Goal: Contribute content: Contribute content

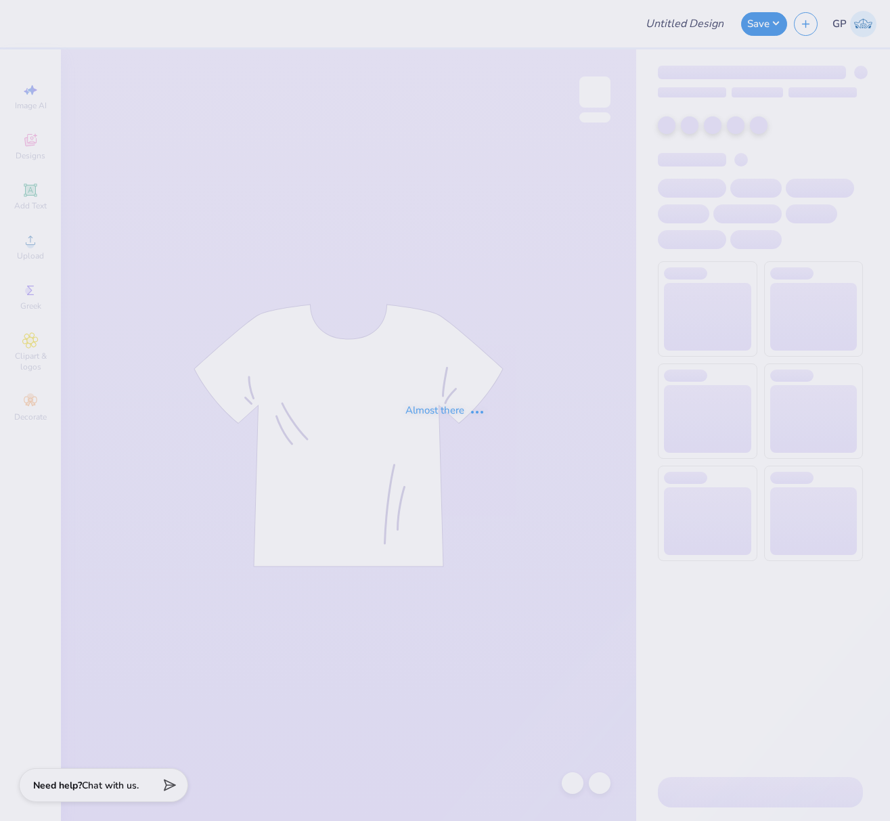
type input "AOII pr merch crewneck"
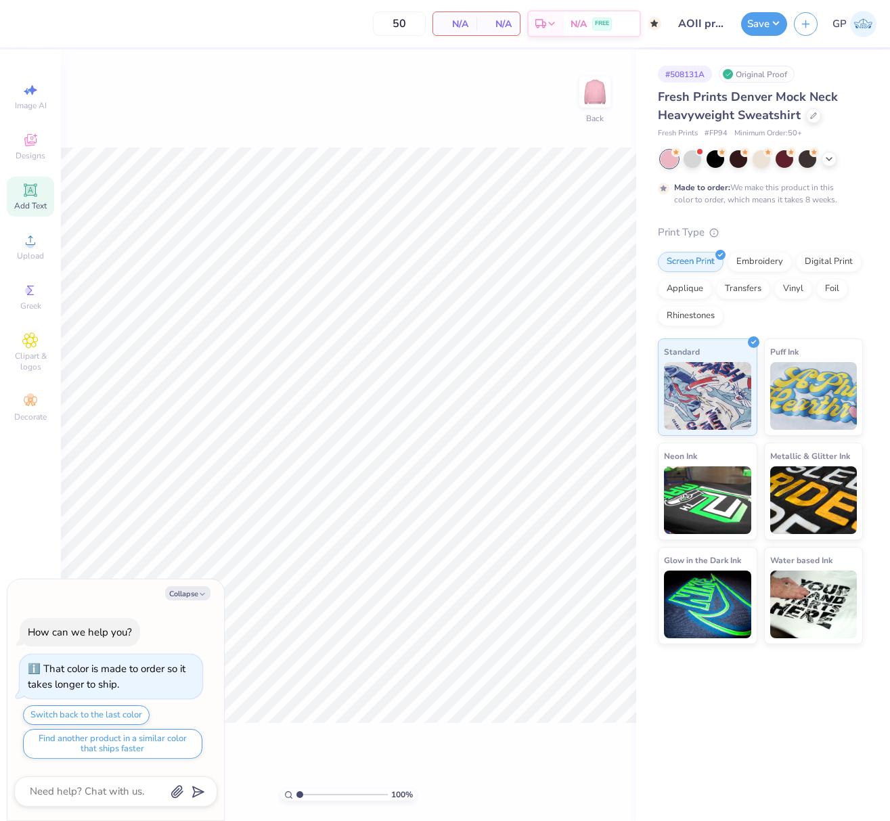
click at [28, 206] on span "Add Text" at bounding box center [30, 205] width 32 height 11
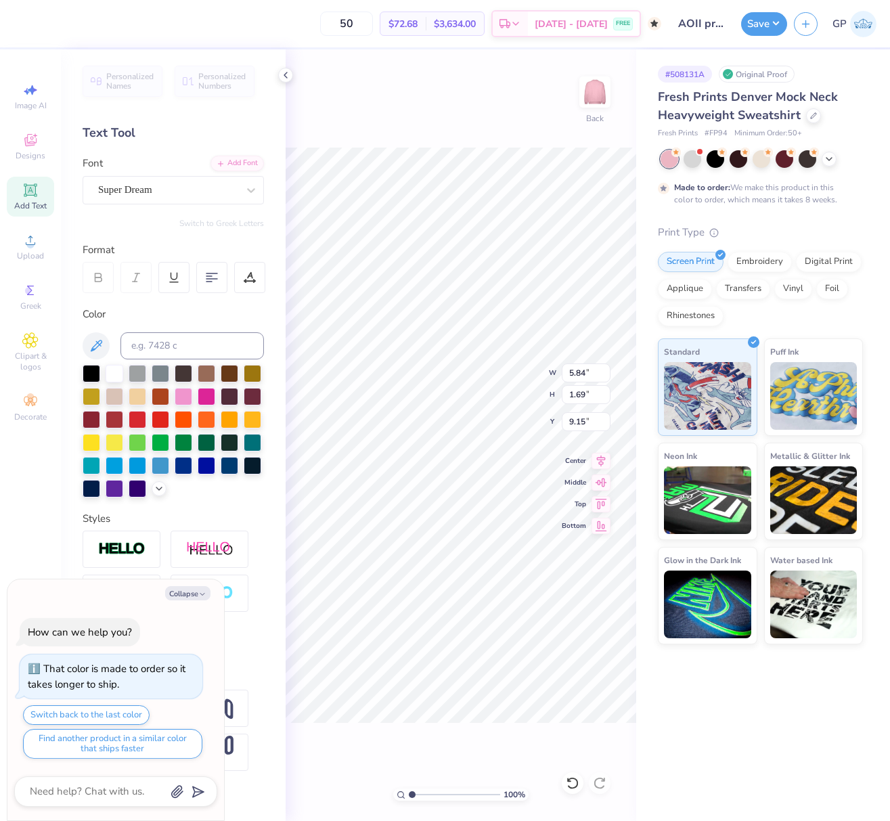
paste textarea "Alpha Omicron Pi"
type textarea "x"
type textarea "Alpha Omicron Pi"
click at [228, 158] on div "Add Font" at bounding box center [236, 162] width 53 height 16
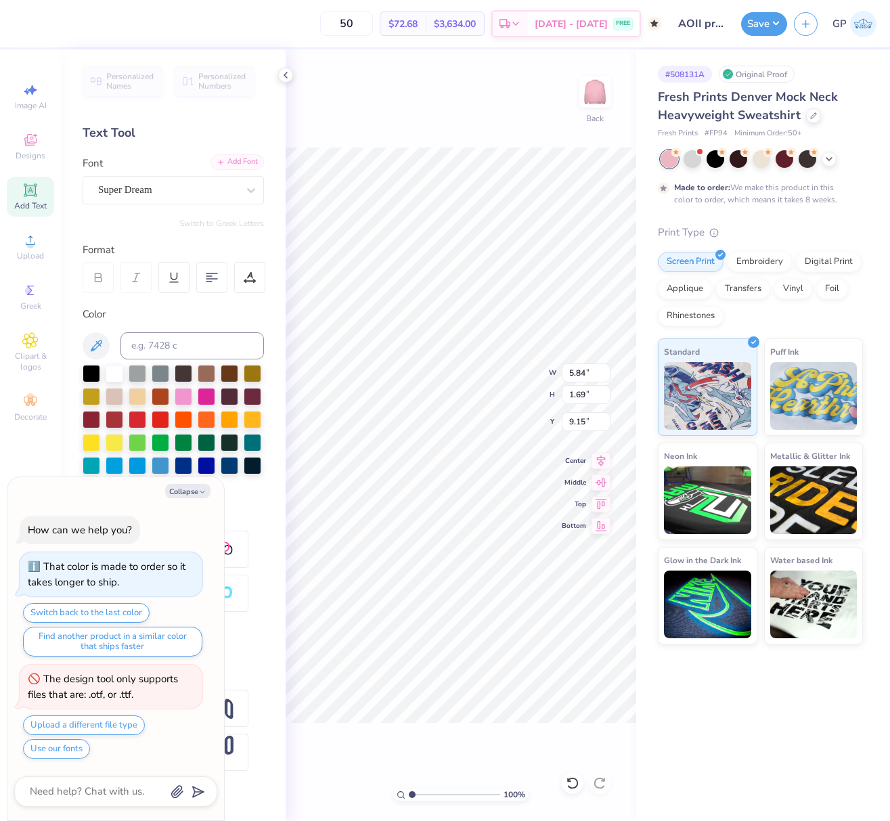
click at [243, 156] on div "Add Font" at bounding box center [236, 162] width 53 height 16
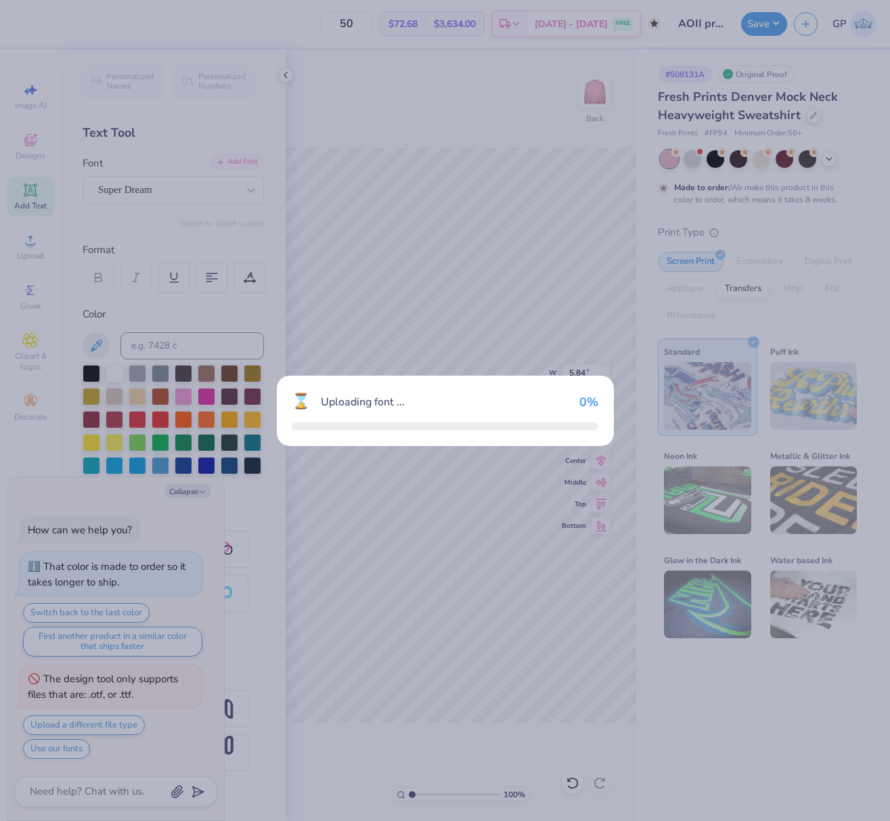
type textarea "x"
type input "16.27"
type input "1.92"
type input "9.04"
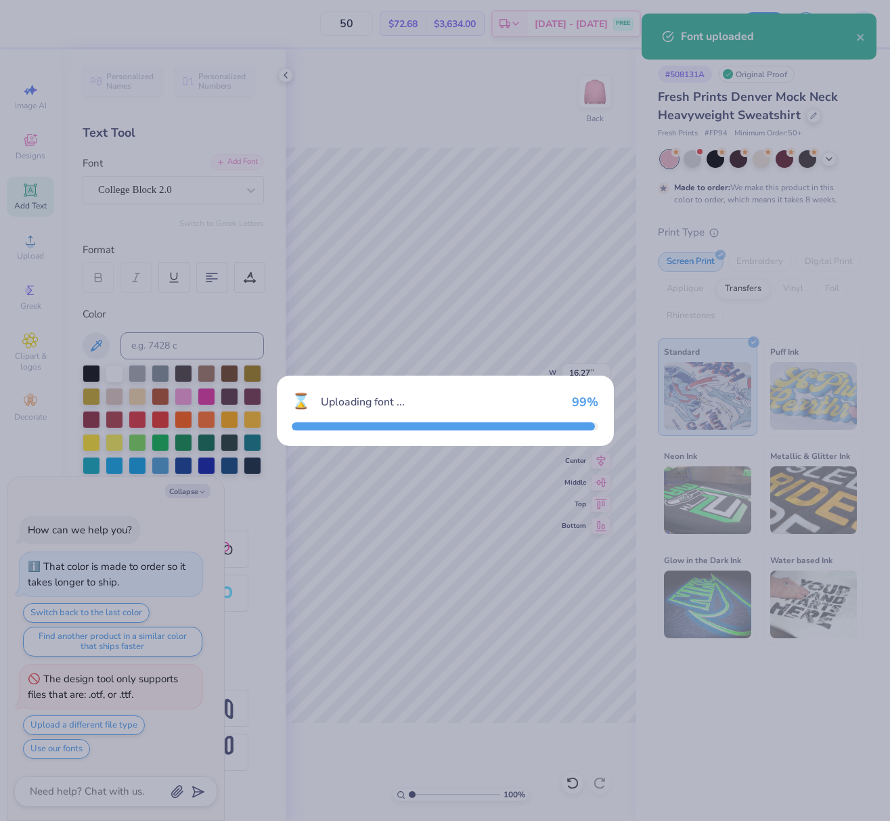
type textarea "x"
type input "16.23"
type input "1.85"
type input "9.07"
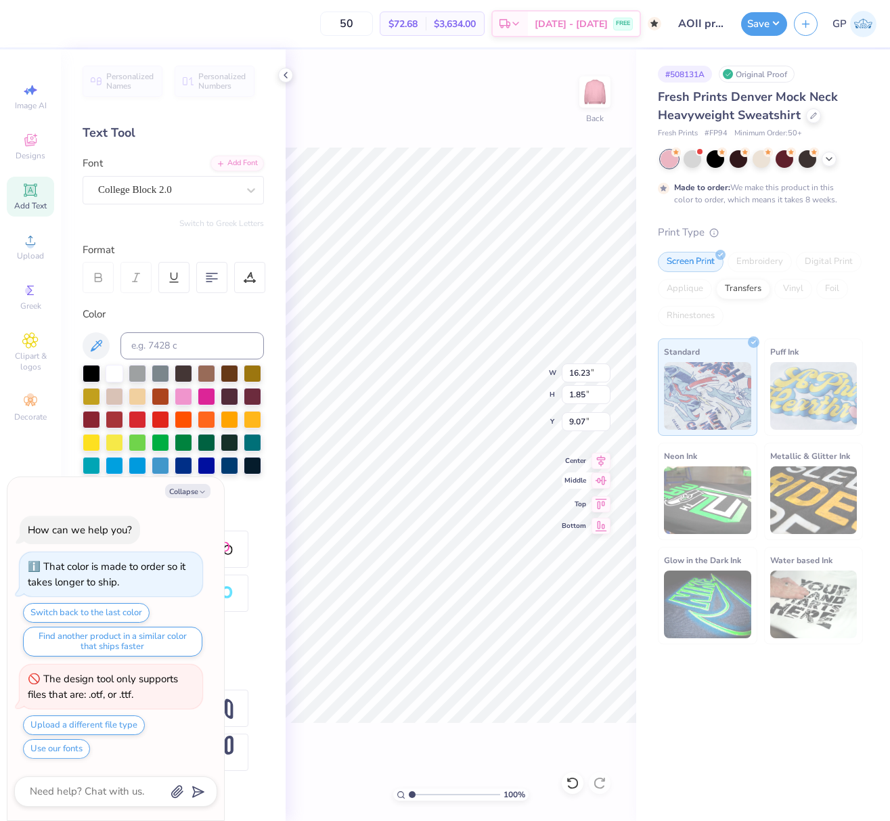
type textarea "x"
type input "12.52"
type input "1.43"
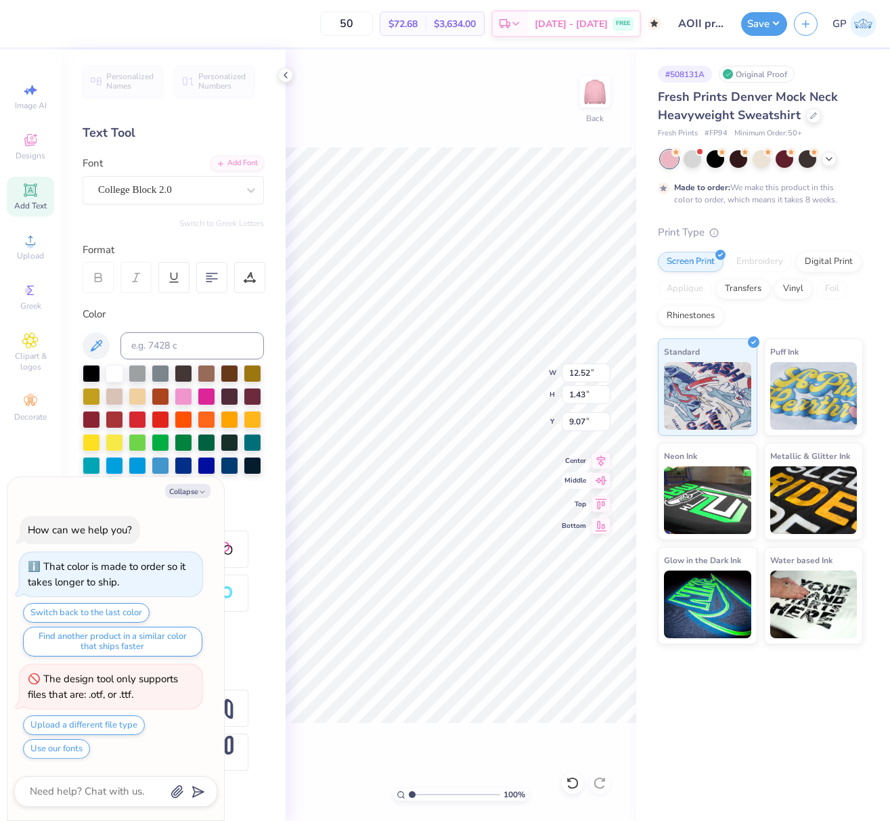
type textarea "x"
type input "3.00"
click at [181, 396] on div at bounding box center [184, 395] width 18 height 18
type textarea "x"
type input "12.51"
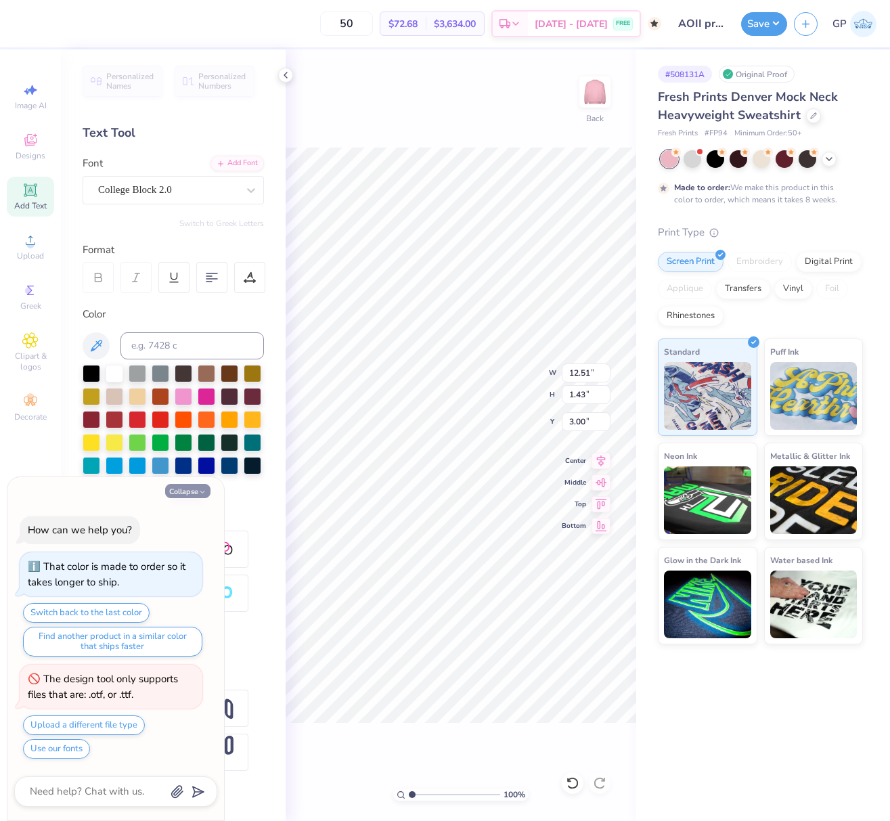
click at [207, 484] on button "Collapse" at bounding box center [187, 491] width 45 height 14
type textarea "x"
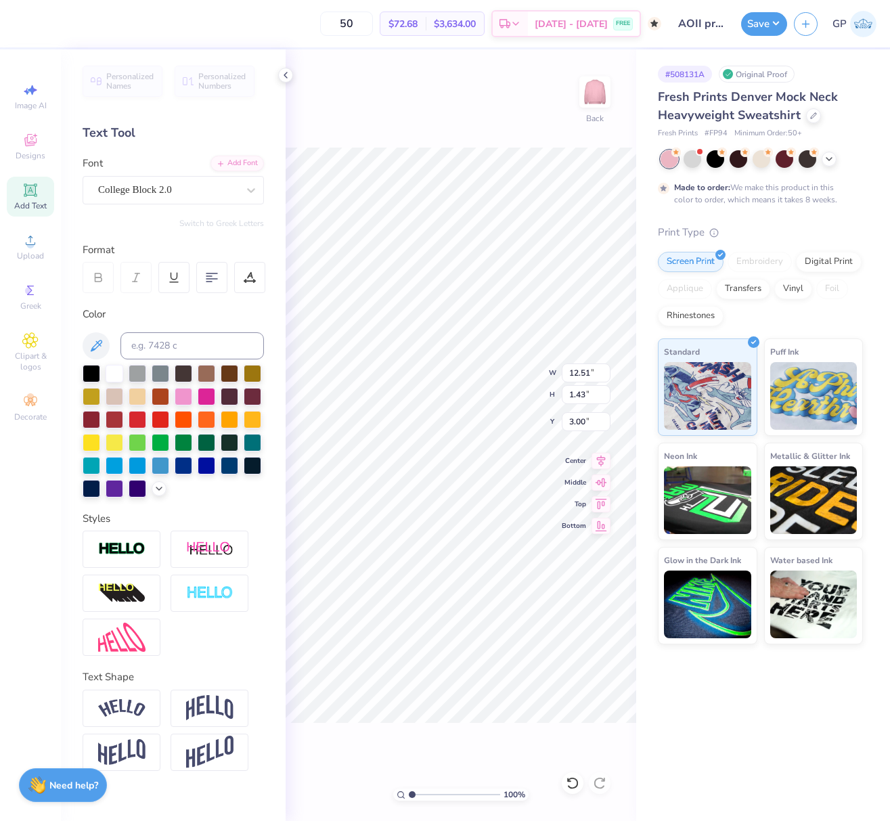
click at [151, 484] on div at bounding box center [173, 431] width 181 height 133
click at [159, 489] on icon at bounding box center [159, 487] width 11 height 11
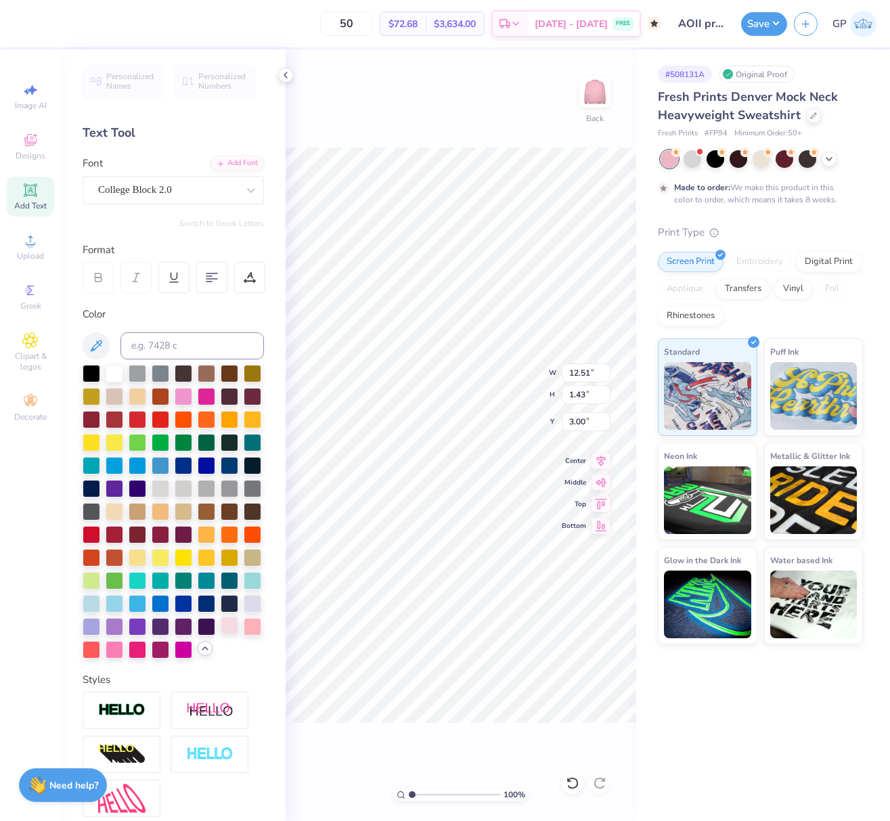
click at [221, 634] on div at bounding box center [230, 625] width 18 height 18
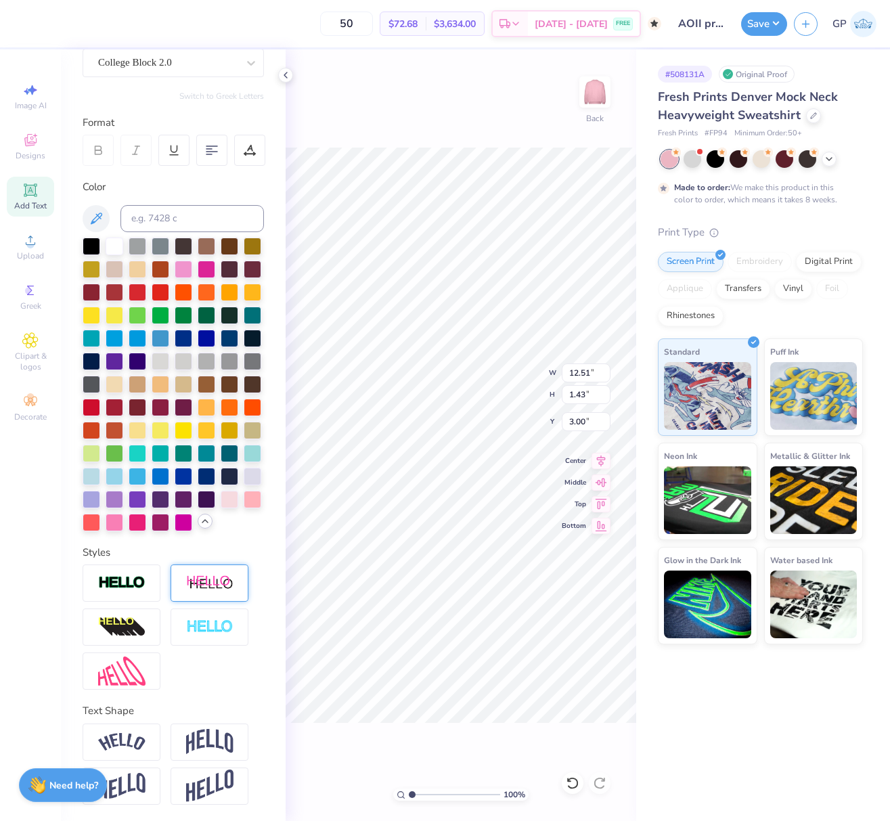
scroll to position [173, 0]
click at [200, 725] on div at bounding box center [210, 741] width 78 height 37
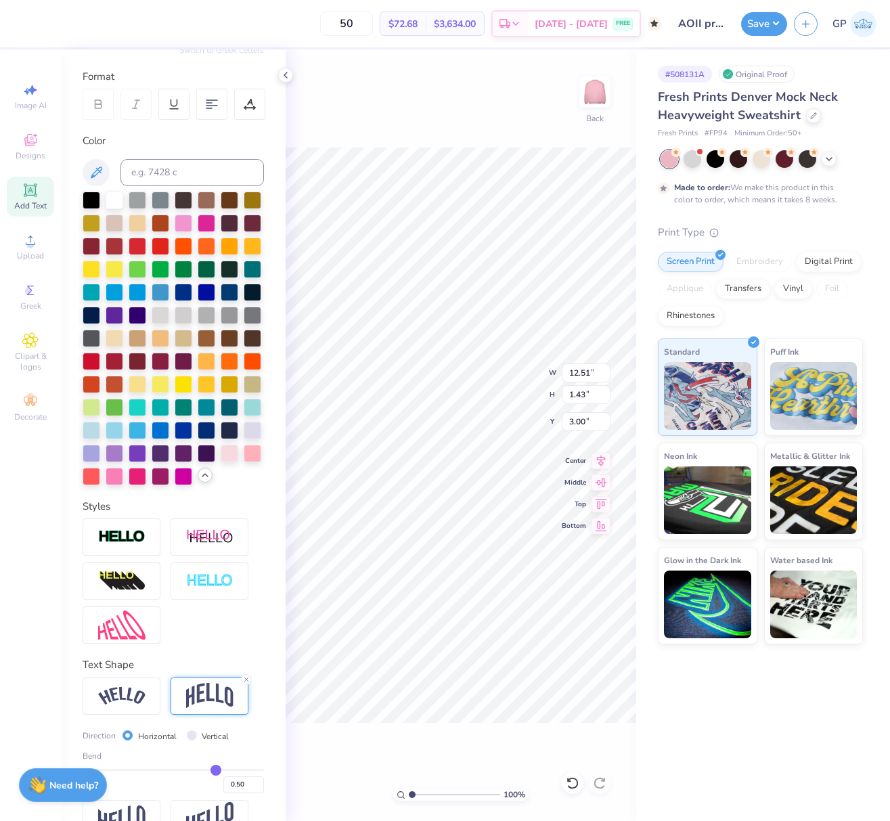
type input "4.02"
type input "1.71"
click at [582, 370] on input "12.51" at bounding box center [586, 372] width 49 height 19
type input "12.47"
click at [584, 422] on input "1.71" at bounding box center [586, 421] width 49 height 19
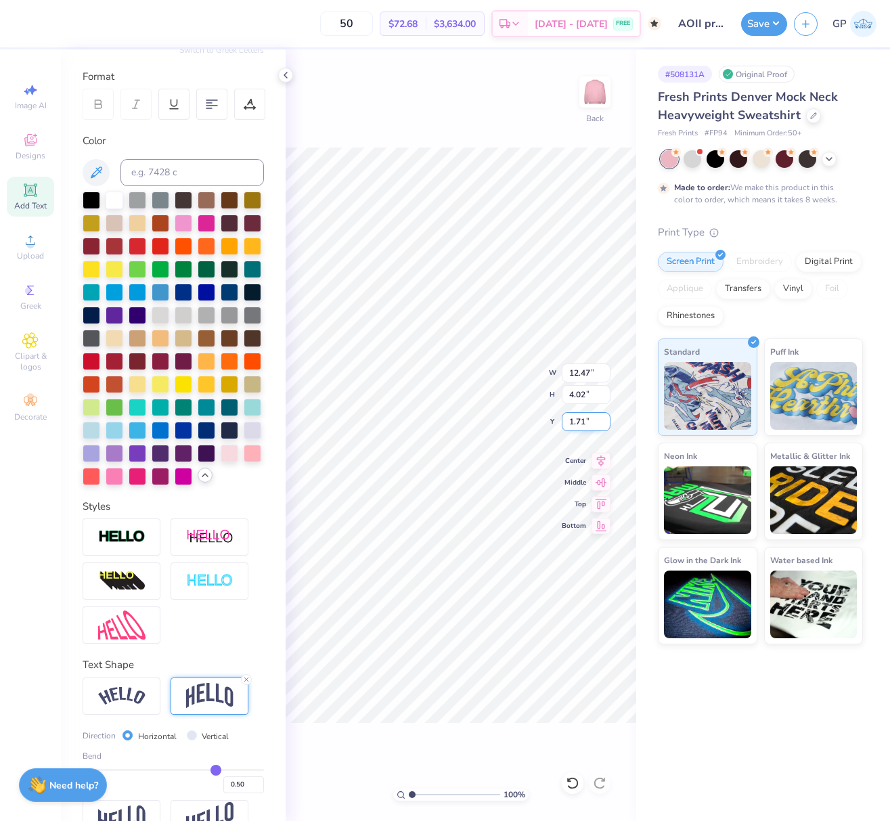
type input "4.00"
type input "3.00"
drag, startPoint x: 581, startPoint y: 376, endPoint x: 589, endPoint y: 376, distance: 8.8
click at [589, 376] on input "12.47" at bounding box center [586, 372] width 49 height 19
type input "12.4"
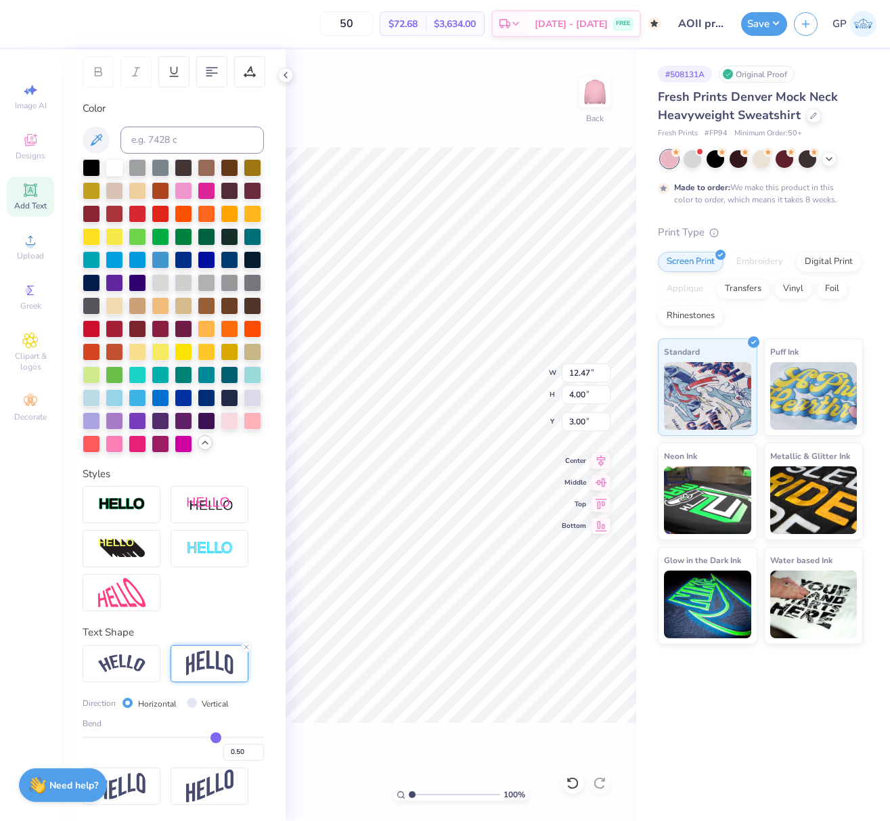
scroll to position [252, 0]
type input "0.48"
type input "0.47"
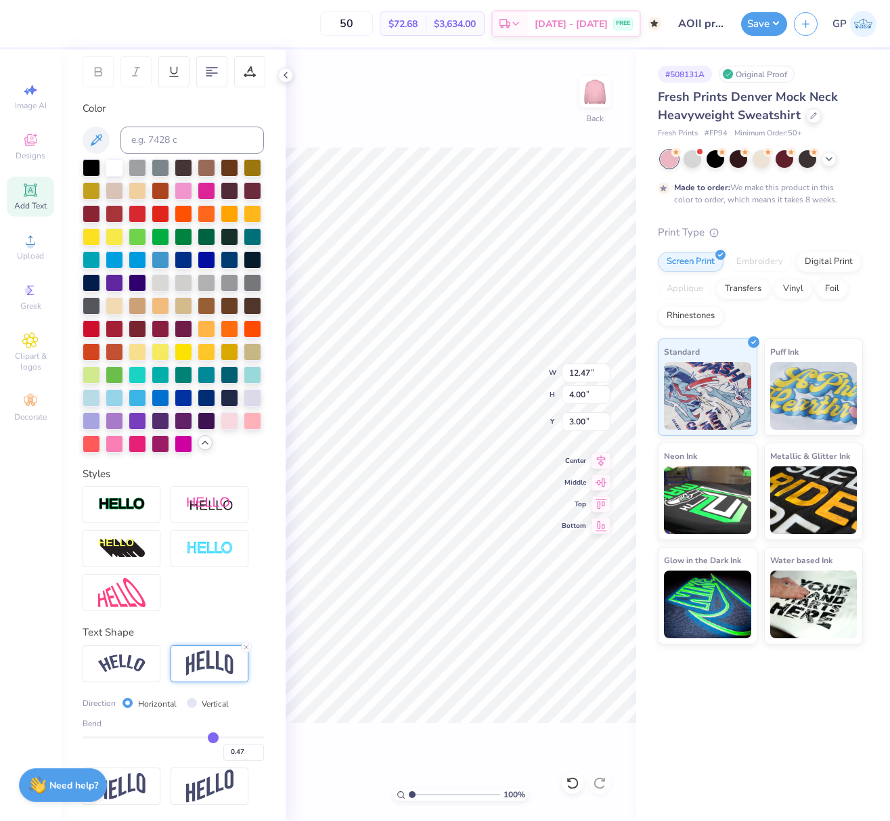
type input "0.46"
type input "0.45"
type input "0.44"
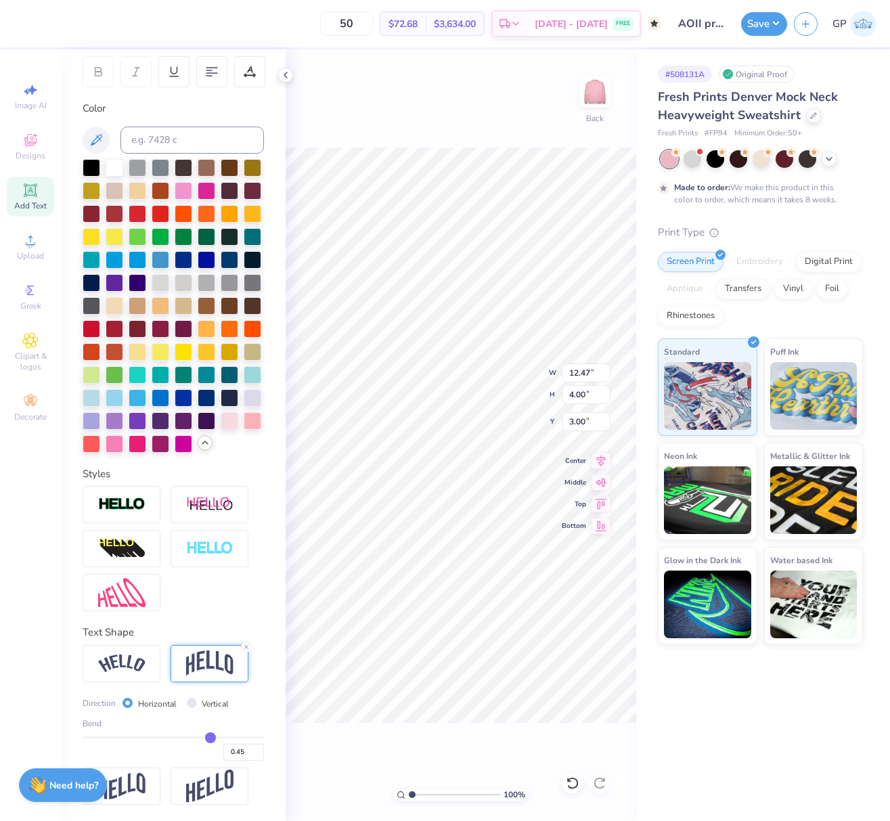
type input "0.44"
type input "0.43"
type input "0.42"
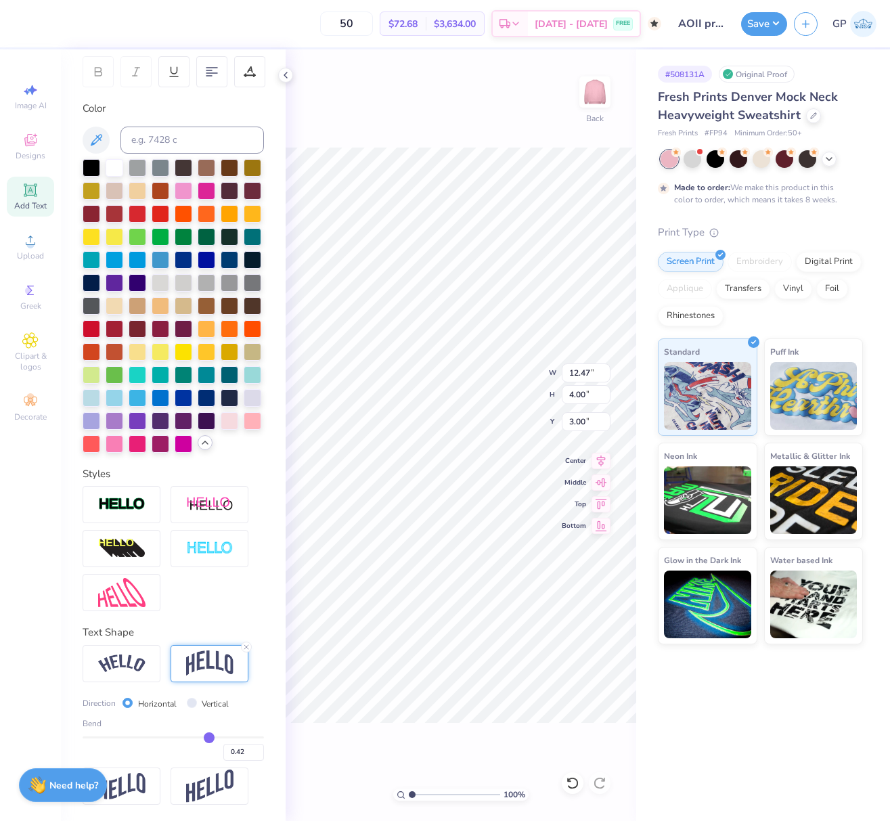
type input "0.41"
type input "0.4"
type input "0.40"
type input "0.39"
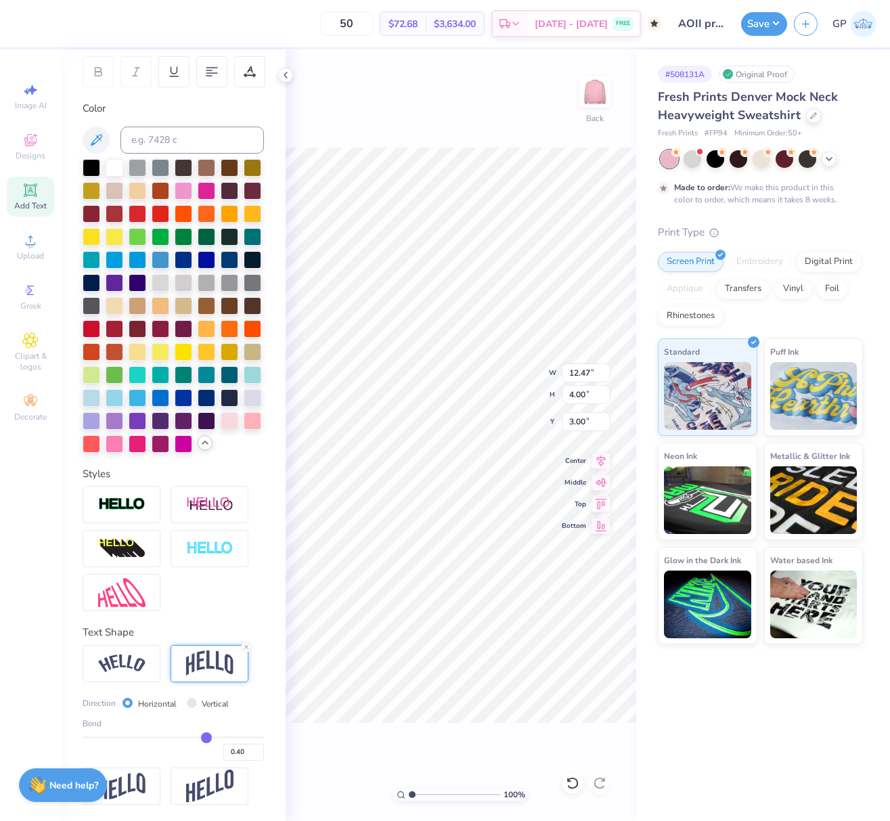
type input "0.39"
type input "0.38"
type input "0.37"
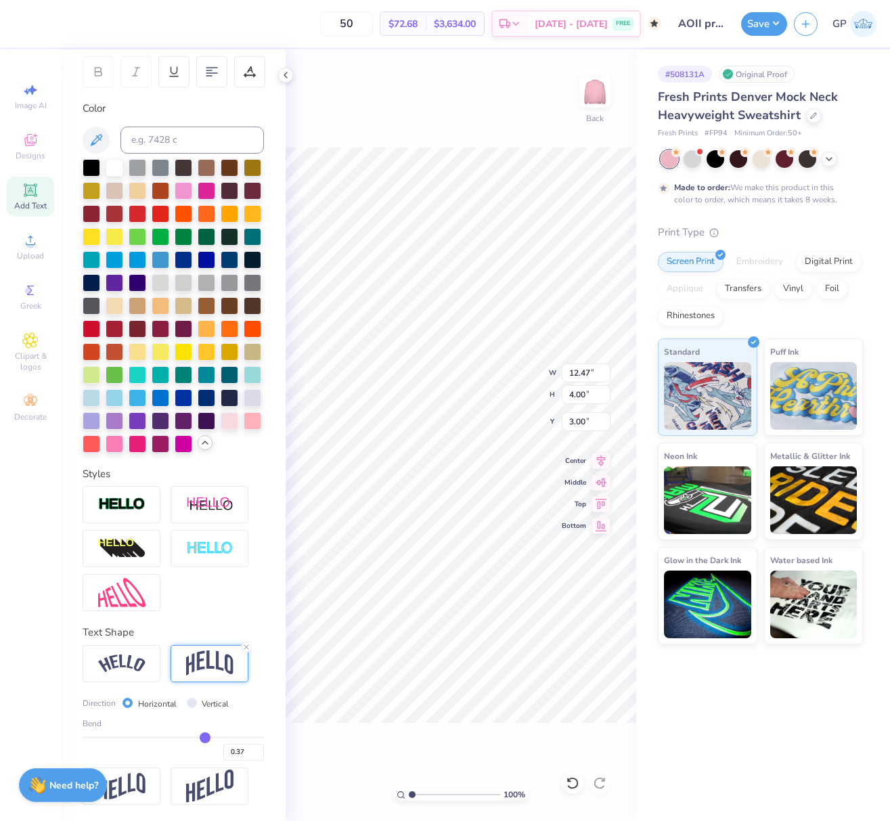
type input "0.36"
type input "0.35"
type input "0.34"
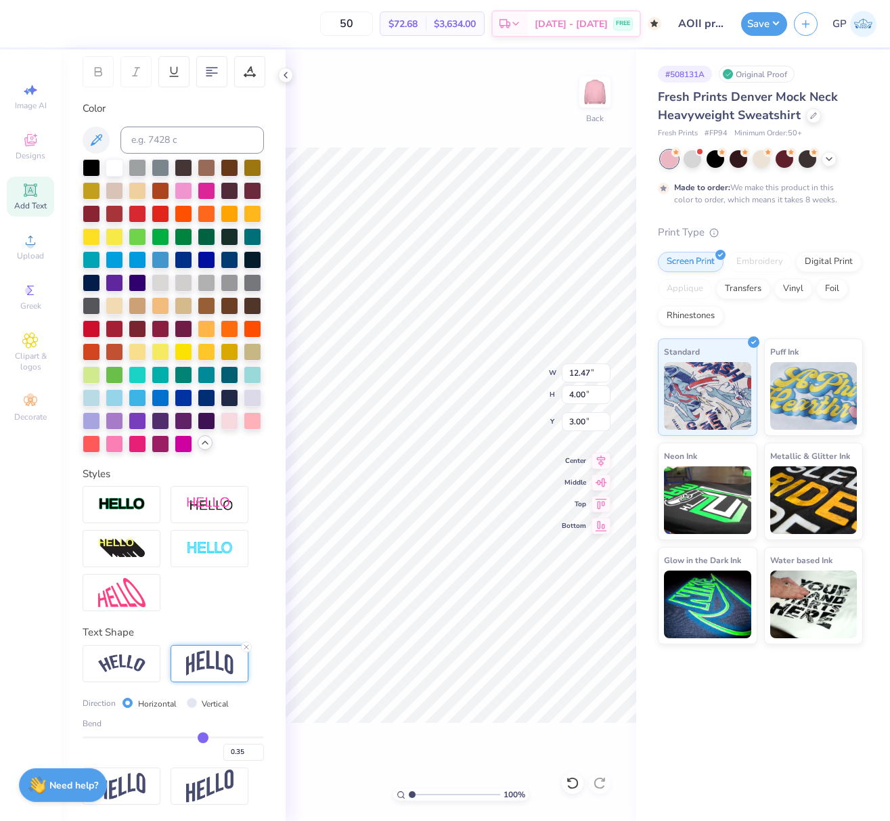
type input "0.34"
drag, startPoint x: 206, startPoint y: 736, endPoint x: 196, endPoint y: 737, distance: 10.2
type input "0.34"
click at [196, 737] on input "range" at bounding box center [173, 737] width 181 height 2
type input "3.13"
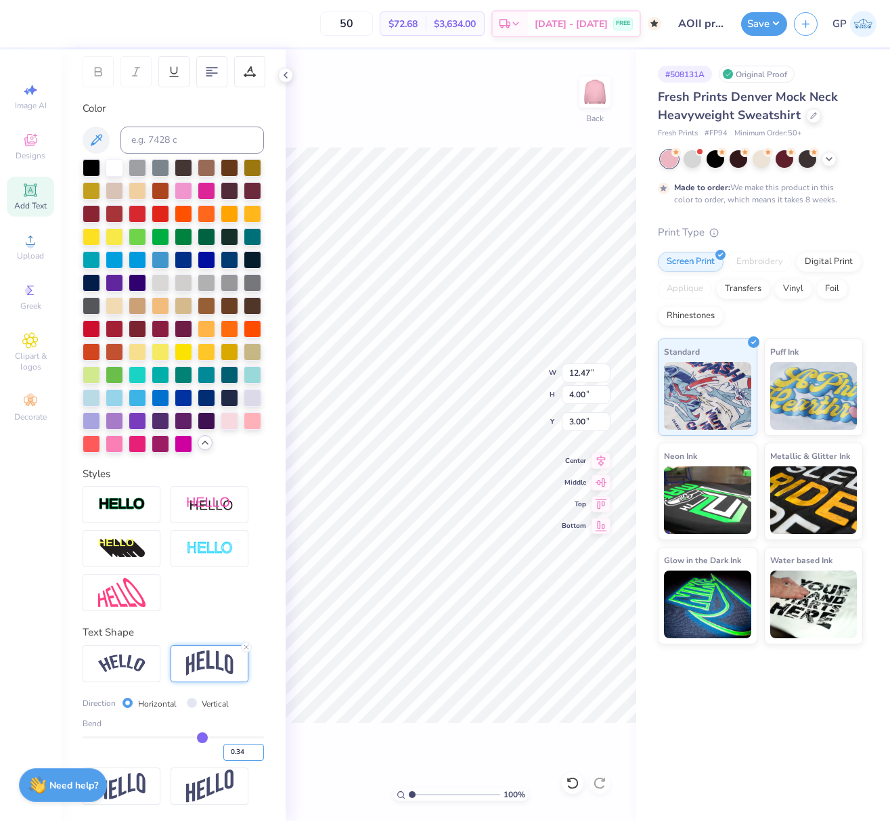
type input "3.44"
click at [235, 754] on input "0.34" at bounding box center [243, 752] width 41 height 17
drag, startPoint x: 581, startPoint y: 371, endPoint x: 591, endPoint y: 372, distance: 10.2
click at [591, 372] on input "12.47" at bounding box center [586, 372] width 49 height 19
click at [589, 420] on input "3.44" at bounding box center [586, 421] width 49 height 19
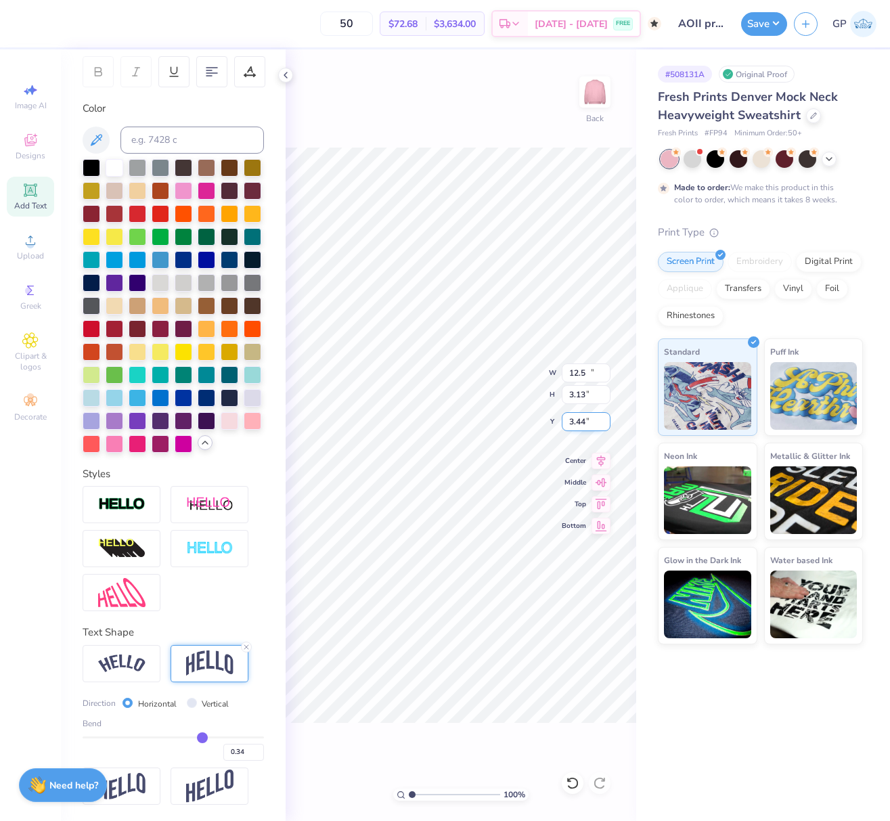
type input "12.50"
drag, startPoint x: 576, startPoint y: 420, endPoint x: 585, endPoint y: 422, distance: 8.9
click at [585, 422] on input "3.43" at bounding box center [586, 421] width 49 height 19
type input "3.5"
drag, startPoint x: 576, startPoint y: 422, endPoint x: 585, endPoint y: 422, distance: 8.8
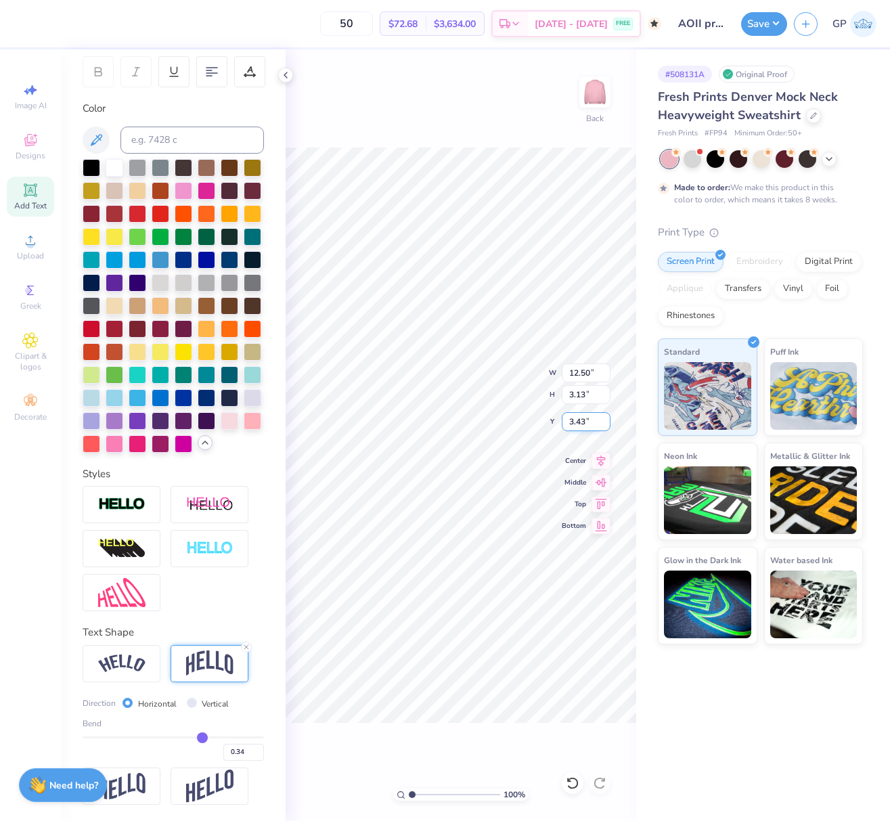
click at [585, 422] on input "3.43" at bounding box center [586, 421] width 49 height 19
type input "3.00"
click at [757, 28] on button "Save" at bounding box center [764, 22] width 46 height 24
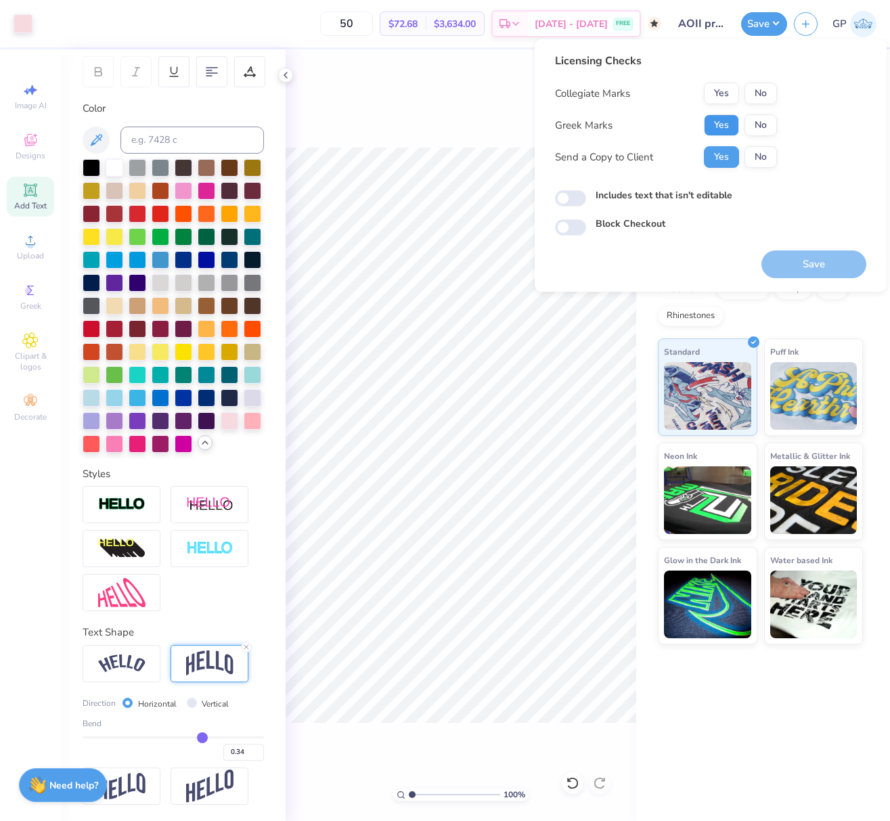
click at [725, 126] on button "Yes" at bounding box center [721, 125] width 35 height 22
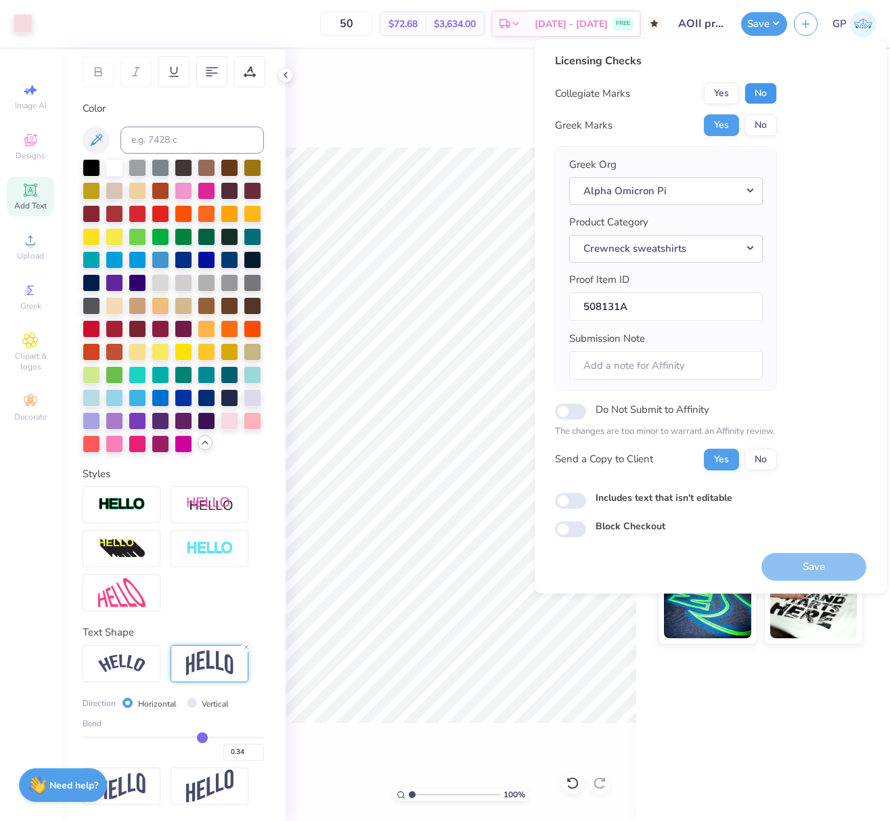
click at [755, 98] on button "No" at bounding box center [760, 94] width 32 height 22
click at [820, 564] on button "Save" at bounding box center [813, 567] width 105 height 28
checkbox input "true"
